Goal: Navigation & Orientation: Find specific page/section

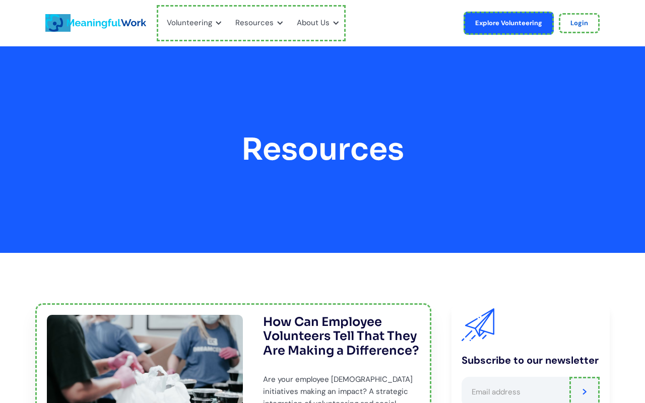
scroll to position [4, 0]
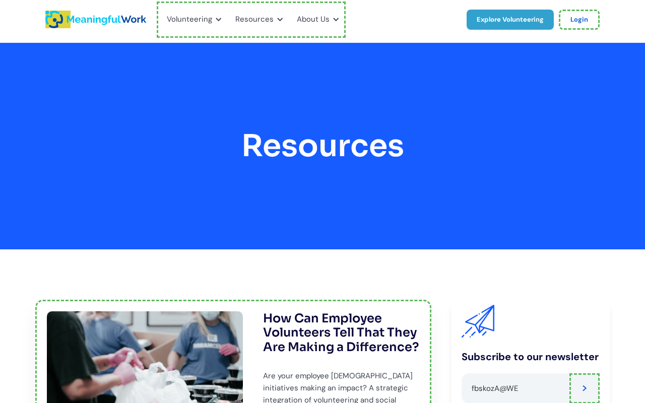
type input "fbskozA@WE"
click at [511, 19] on link "Explore Volunteering" at bounding box center [510, 20] width 87 height 20
click at [580, 19] on link "Login" at bounding box center [580, 20] width 40 height 20
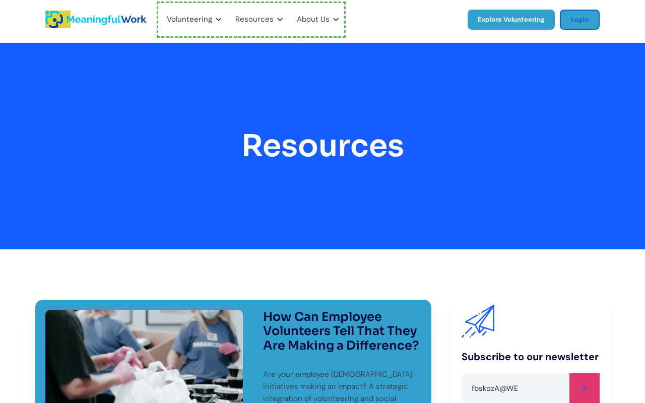
type input "Please wait..."
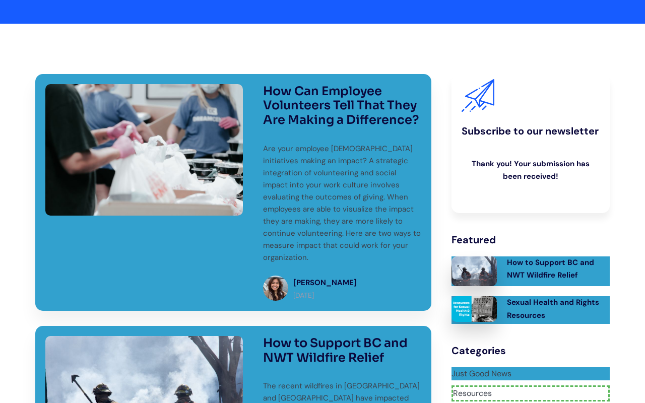
scroll to position [1280, 0]
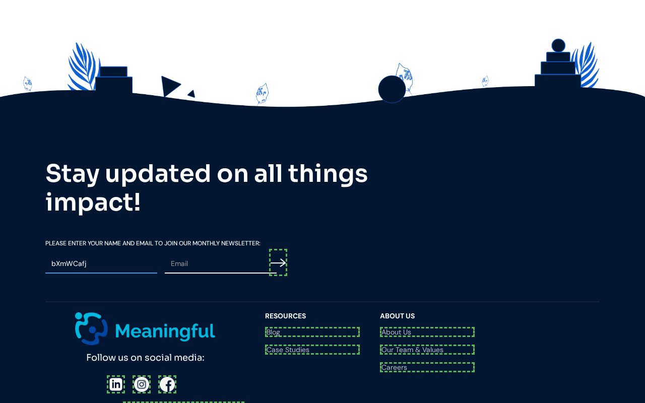
type input "bXmWCafj"
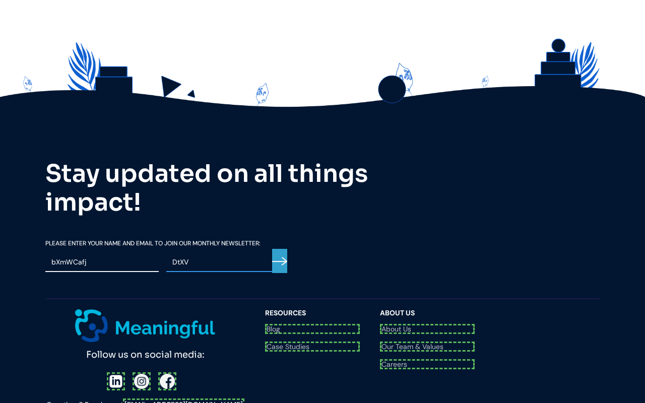
scroll to position [1277, 0]
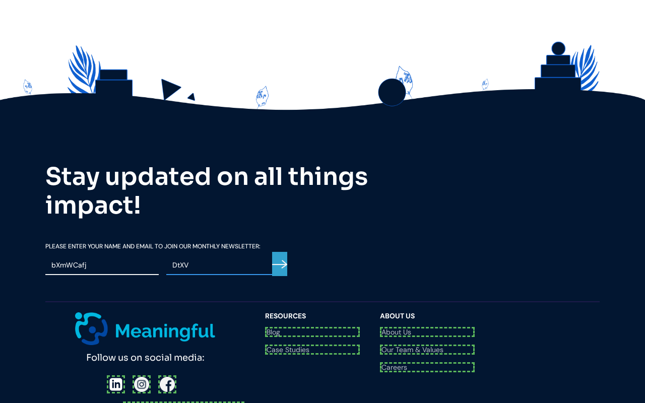
type input "DtXV"
click at [115, 376] on div at bounding box center [145, 385] width 74 height 18
click at [140, 376] on div at bounding box center [145, 385] width 71 height 18
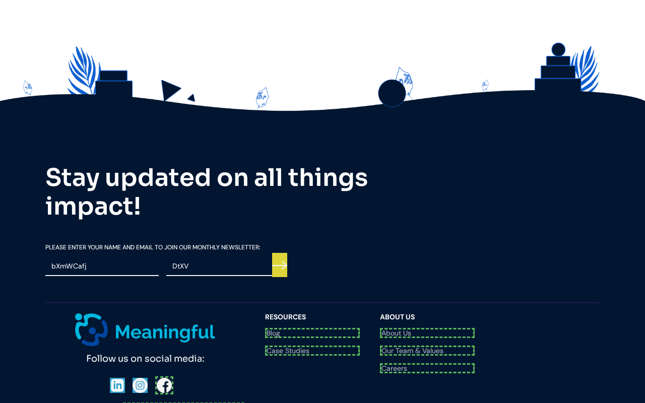
click at [164, 314] on div "Follow us on social media: Questions? Reach us at [EMAIL_ADDRESS][DOMAIN_NAME]" at bounding box center [150, 364] width 210 height 101
click at [184, 403] on link "[EMAIL_ADDRESS][DOMAIN_NAME]" at bounding box center [184, 407] width 118 height 9
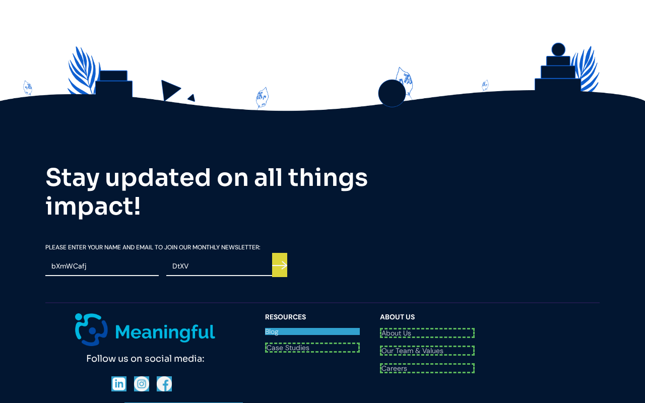
click at [313, 328] on link "Blog" at bounding box center [312, 331] width 95 height 7
click at [313, 343] on link "Case Studies" at bounding box center [312, 348] width 95 height 10
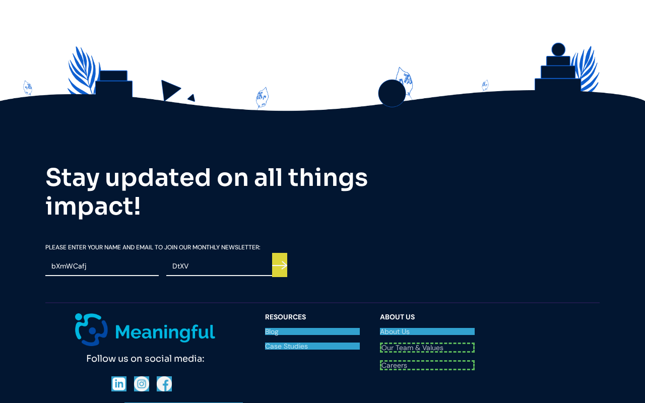
click at [428, 328] on link "About Us" at bounding box center [427, 331] width 95 height 7
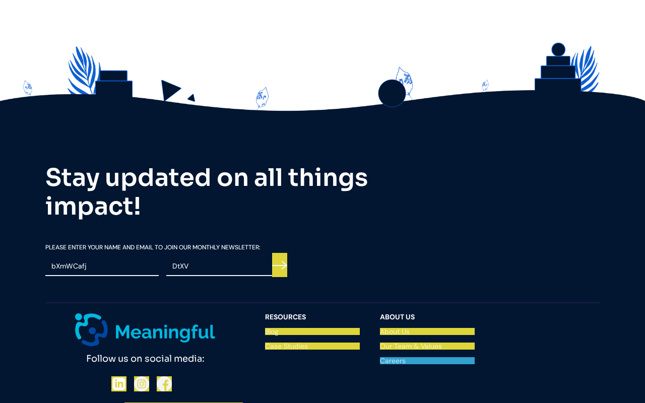
click at [428, 357] on link "Careers" at bounding box center [427, 360] width 95 height 7
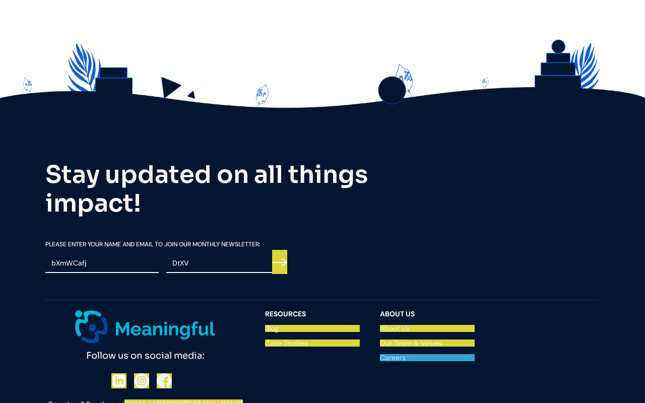
scroll to position [1272, 0]
